Goal: Information Seeking & Learning: Learn about a topic

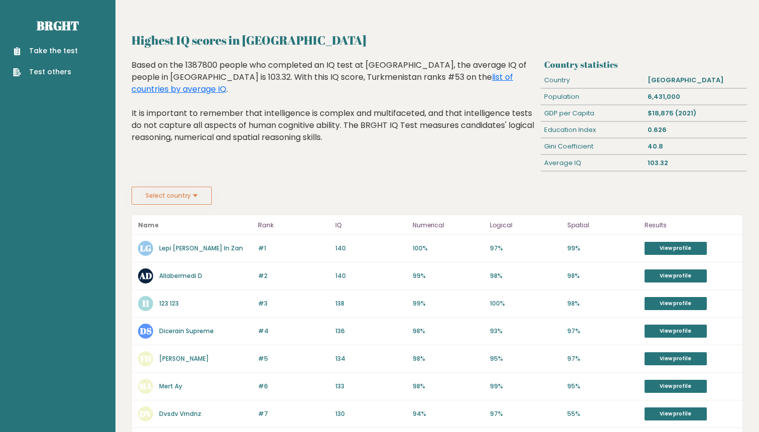
scroll to position [336, 0]
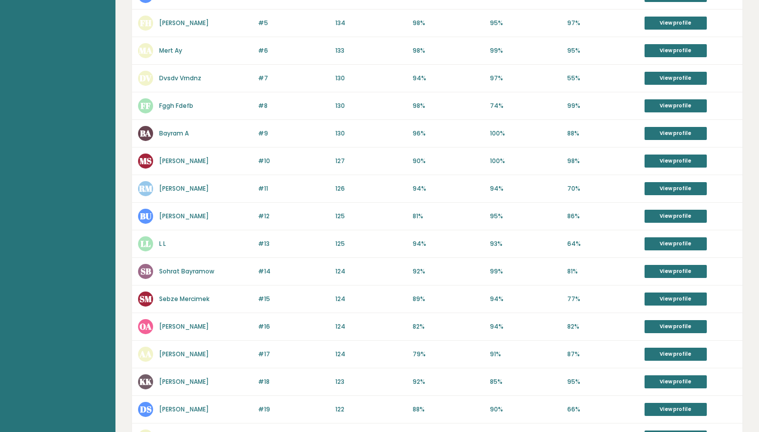
click at [332, 216] on div "#12 BU Begzada Ushmekov 126 #12 125 81% 95% 86% View profile" at bounding box center [437, 217] width 610 height 28
click at [652, 213] on link "View profile" at bounding box center [675, 216] width 62 height 13
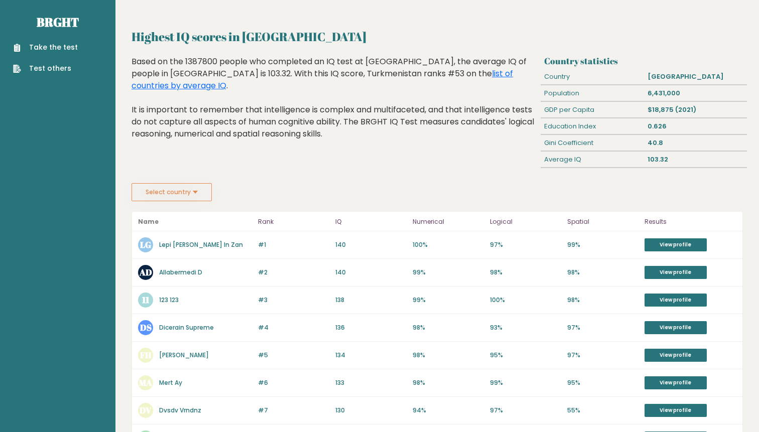
scroll to position [0, 0]
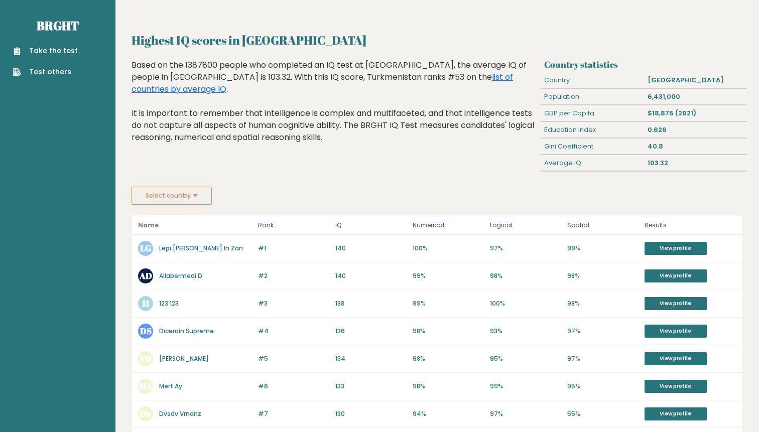
click at [204, 200] on button "Select country" at bounding box center [171, 196] width 80 height 18
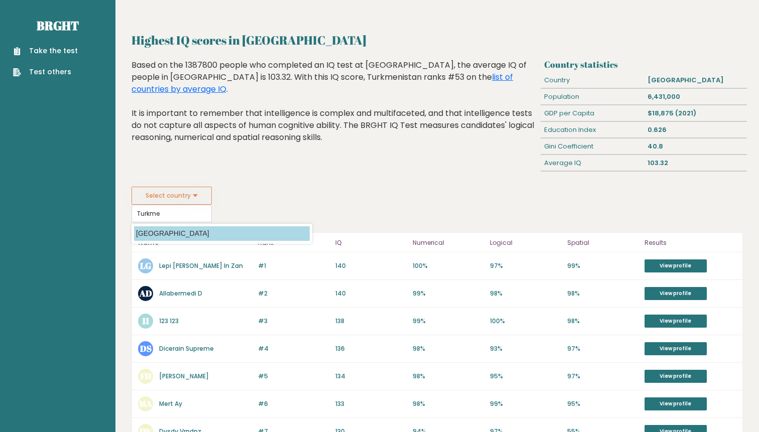
click at [177, 235] on option "Turkmenistan" at bounding box center [222, 233] width 176 height 15
type input "Turkmenistan"
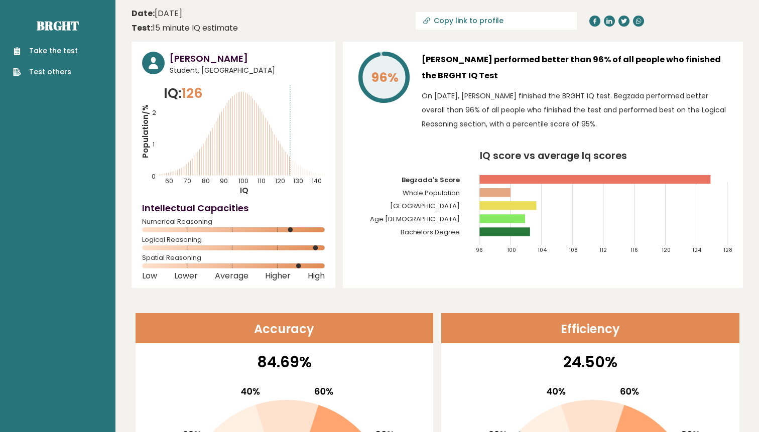
click at [497, 194] on rect at bounding box center [495, 192] width 31 height 9
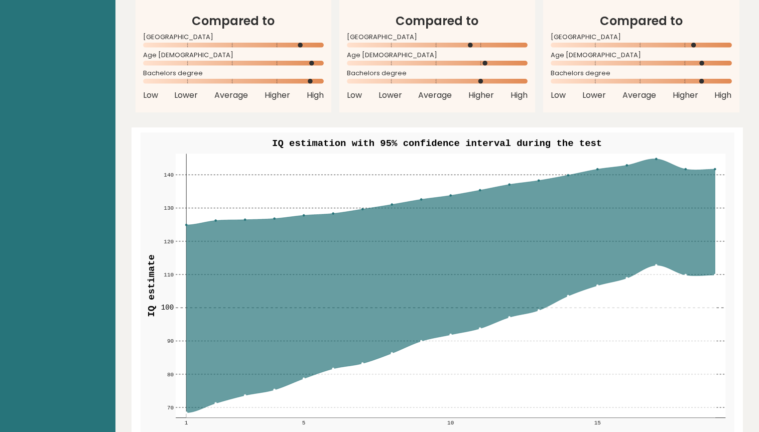
scroll to position [930, 0]
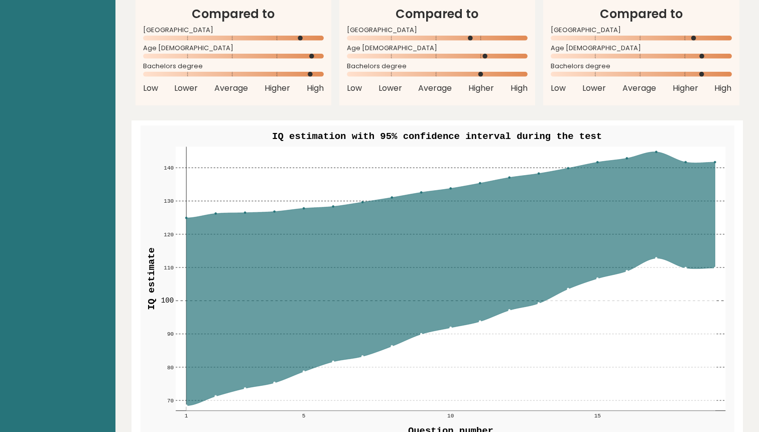
click at [357, 199] on rect at bounding box center [451, 279] width 550 height 264
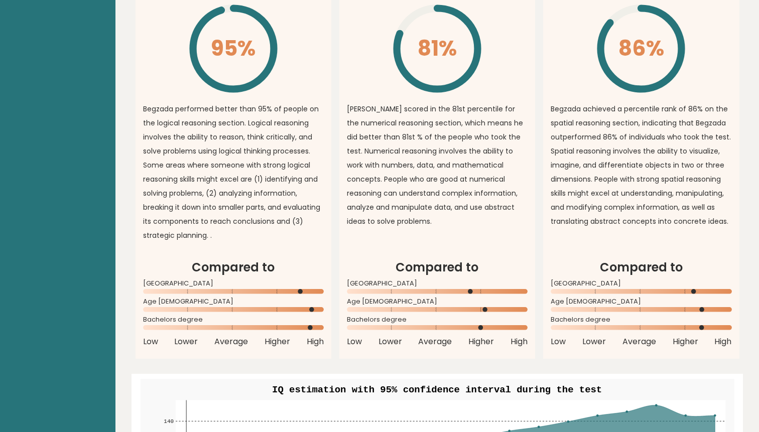
scroll to position [0, 0]
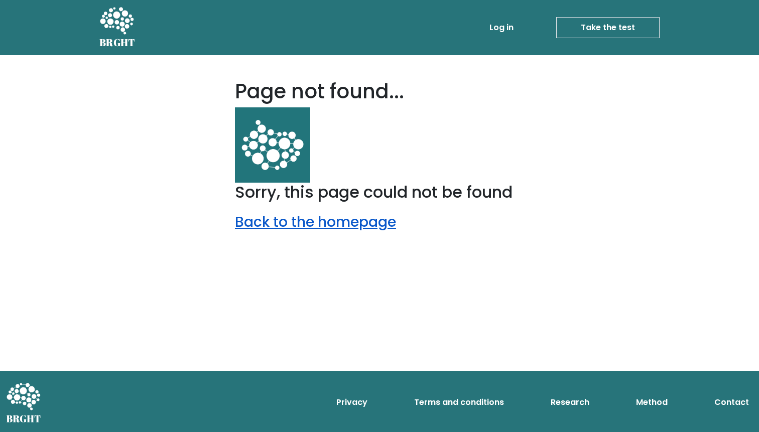
click at [322, 222] on link "Back to the homepage" at bounding box center [315, 222] width 161 height 20
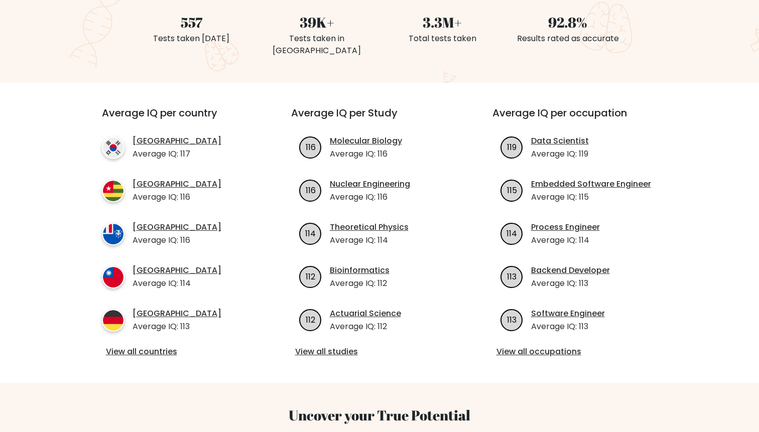
scroll to position [286, 0]
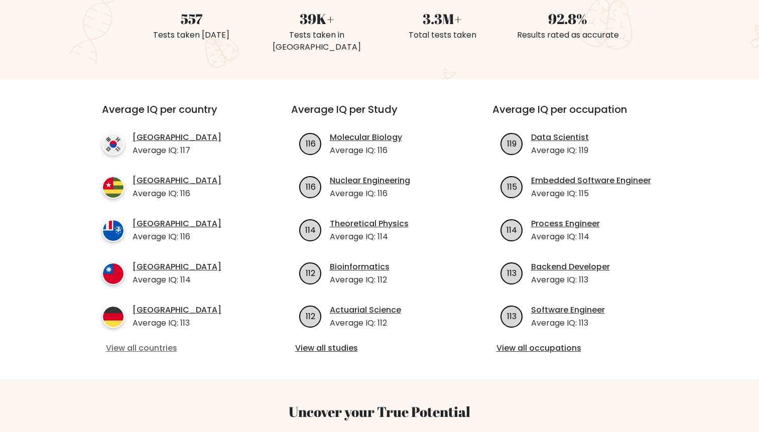
click at [152, 342] on link "View all countries" at bounding box center [178, 348] width 145 height 12
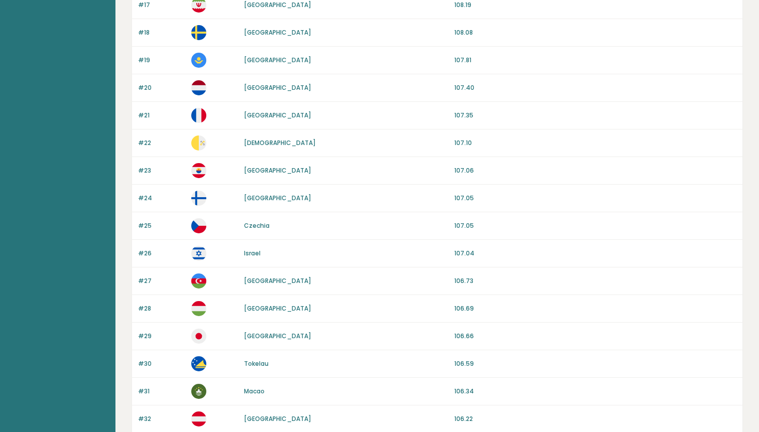
scroll to position [871, 0]
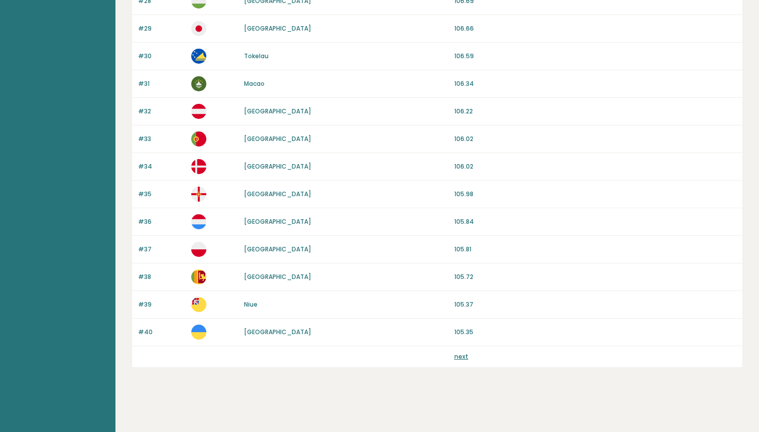
click at [458, 359] on link "next" at bounding box center [461, 356] width 14 height 9
click at [452, 355] on div "next" at bounding box center [437, 356] width 610 height 21
click at [459, 355] on link "next" at bounding box center [461, 356] width 14 height 9
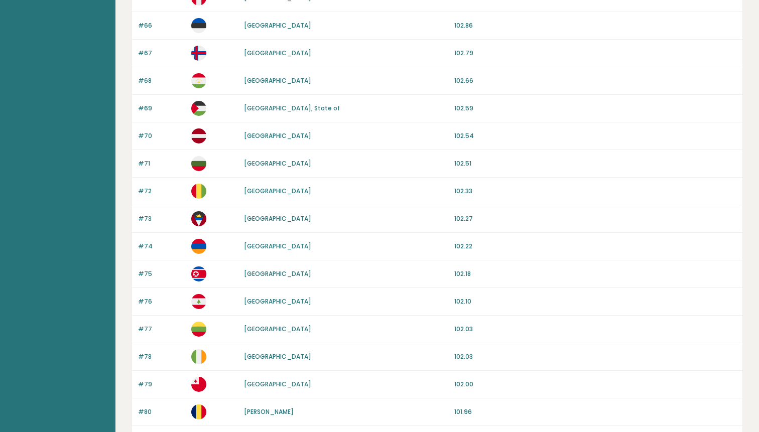
scroll to position [871, 0]
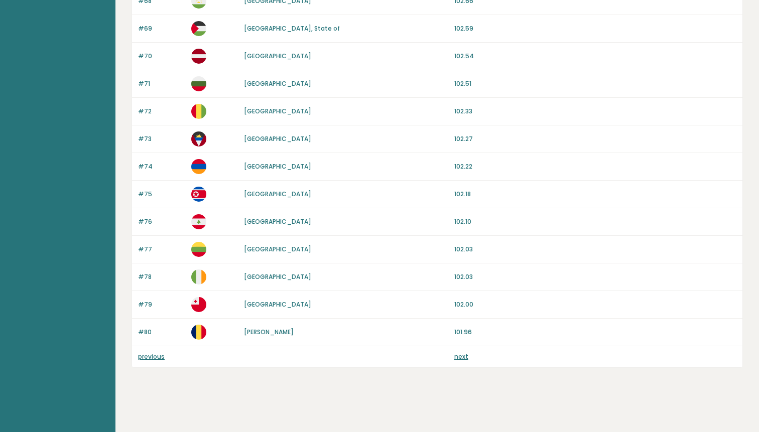
click at [463, 354] on link "next" at bounding box center [461, 356] width 14 height 9
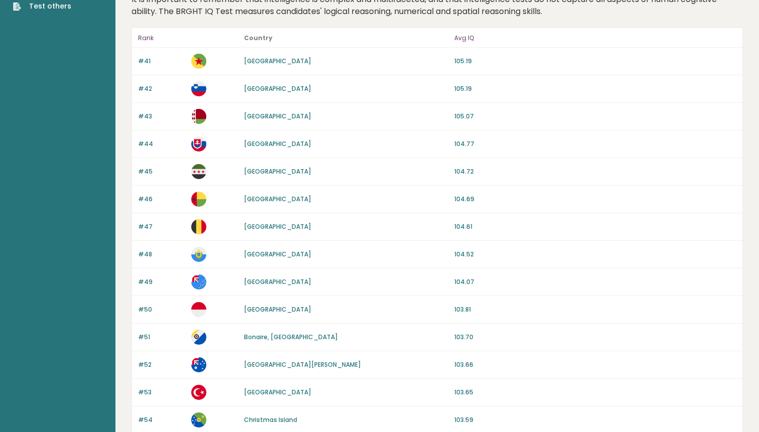
scroll to position [0, 0]
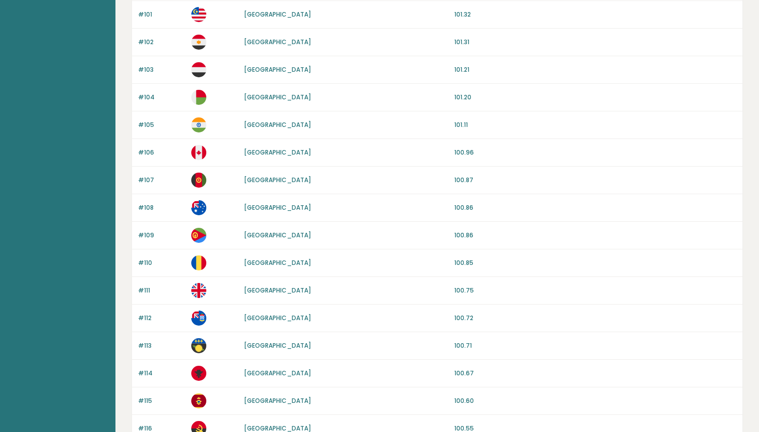
scroll to position [871, 0]
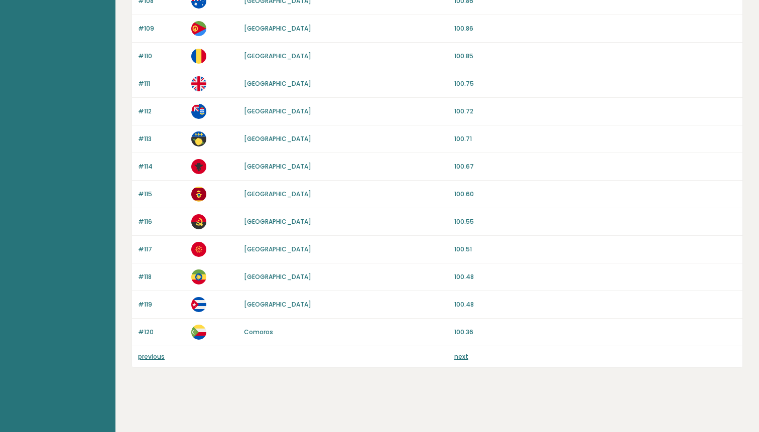
click at [464, 357] on link "next" at bounding box center [461, 356] width 14 height 9
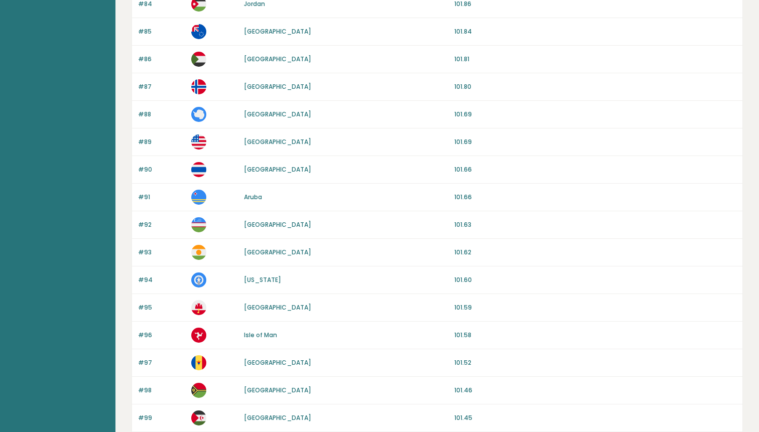
scroll to position [0, 0]
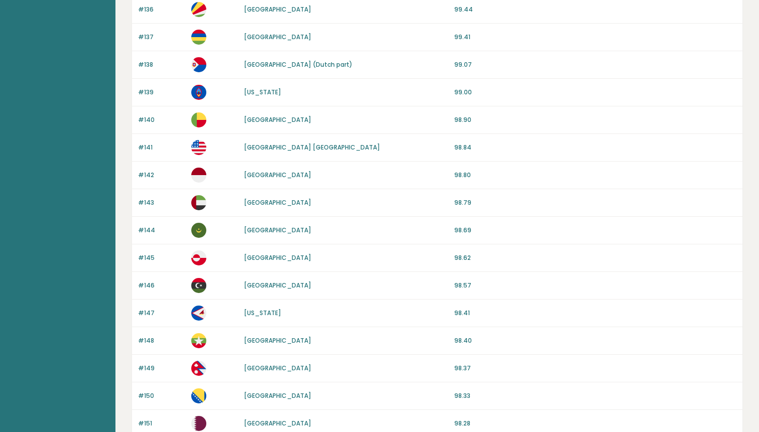
scroll to position [871, 0]
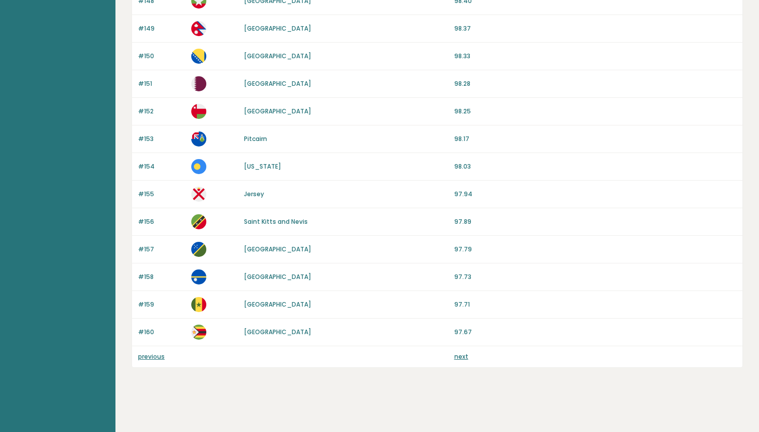
click at [459, 358] on link "next" at bounding box center [461, 356] width 14 height 9
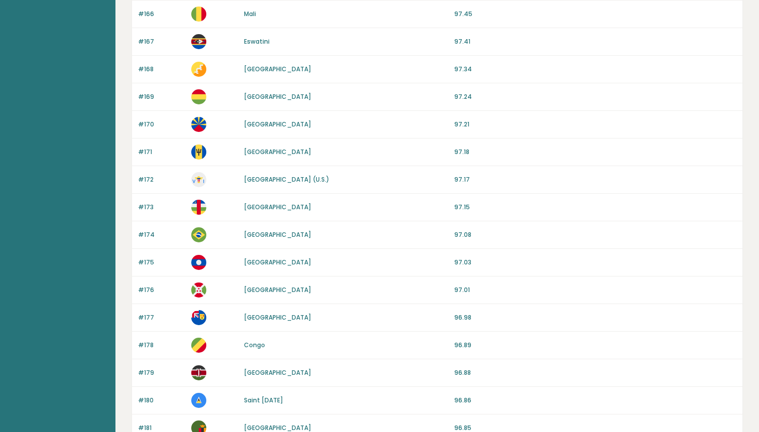
scroll to position [871, 0]
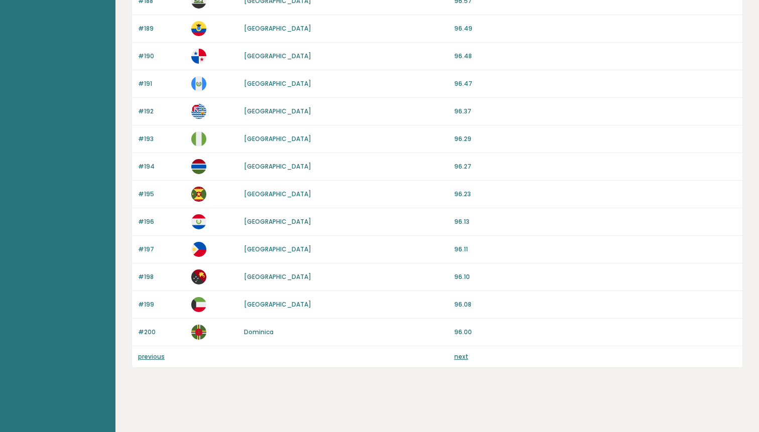
click at [465, 356] on link "next" at bounding box center [461, 356] width 14 height 9
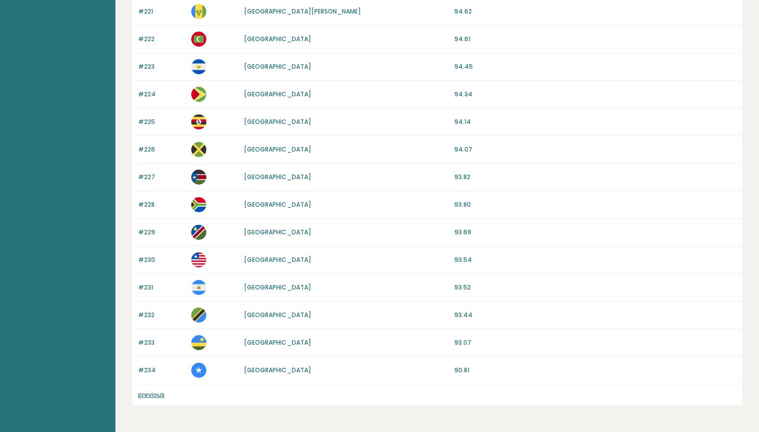
scroll to position [645, 0]
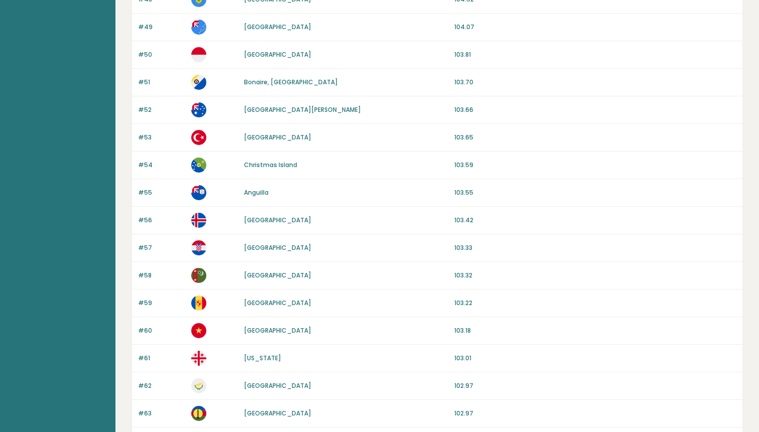
scroll to position [347, 0]
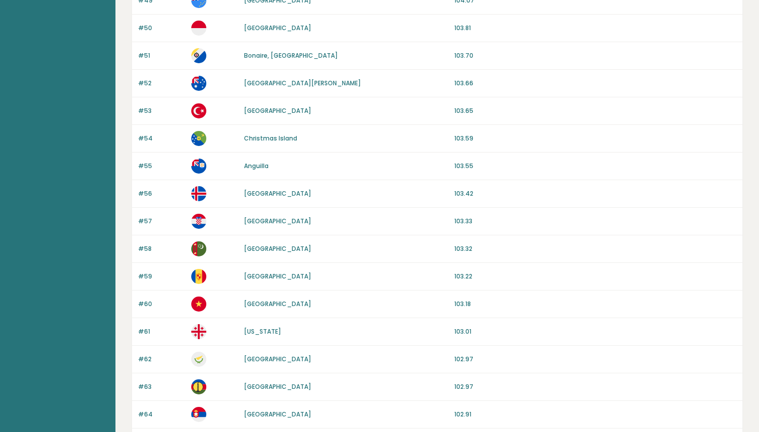
click at [269, 247] on link "[GEOGRAPHIC_DATA]" at bounding box center [277, 248] width 67 height 9
click at [255, 113] on link "[GEOGRAPHIC_DATA]" at bounding box center [277, 110] width 67 height 9
